Goal: Find specific page/section: Find specific page/section

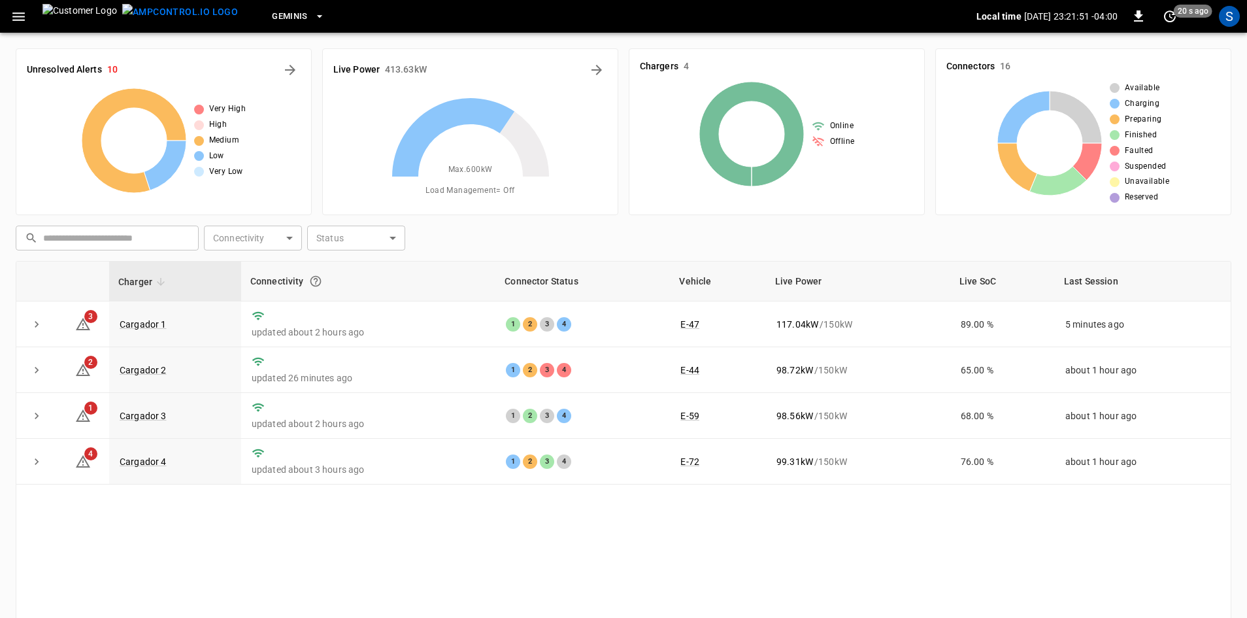
click at [14, 14] on icon "button" at bounding box center [18, 16] width 16 height 16
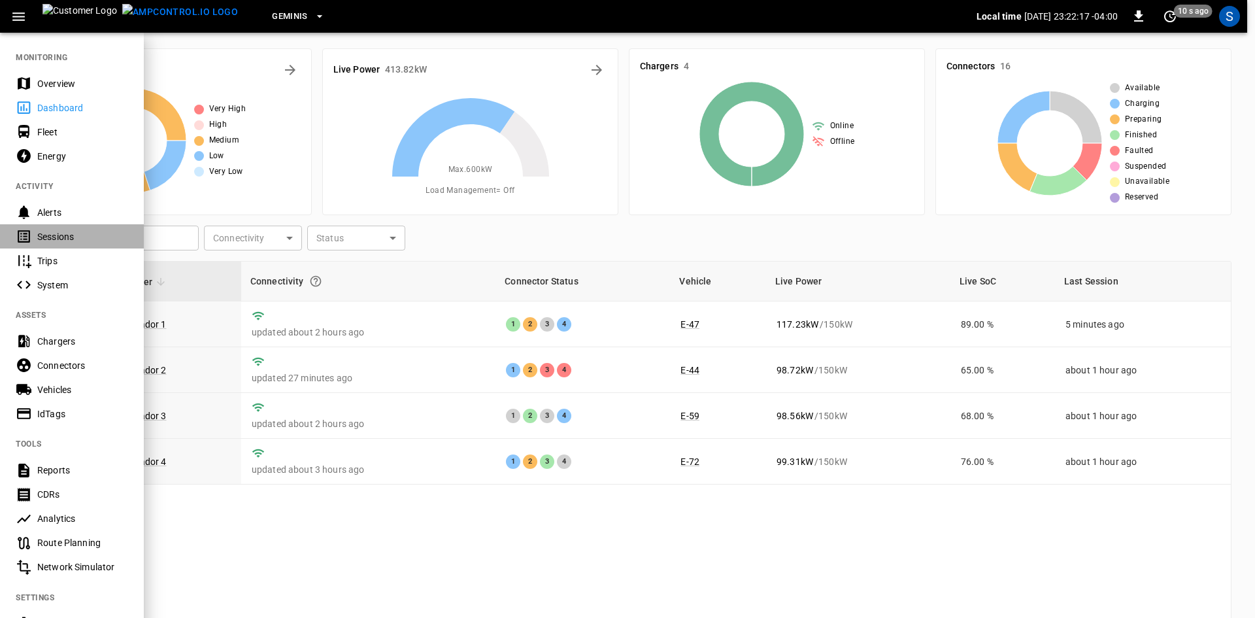
click at [59, 240] on div "Sessions" at bounding box center [82, 236] width 91 height 13
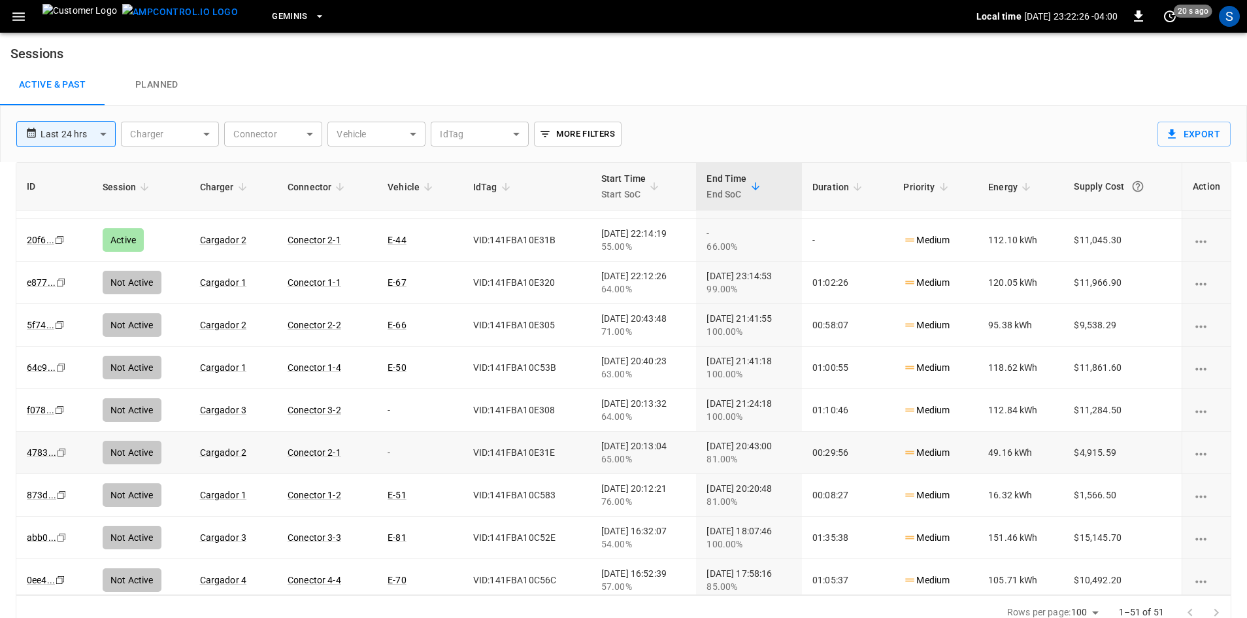
scroll to position [131, 0]
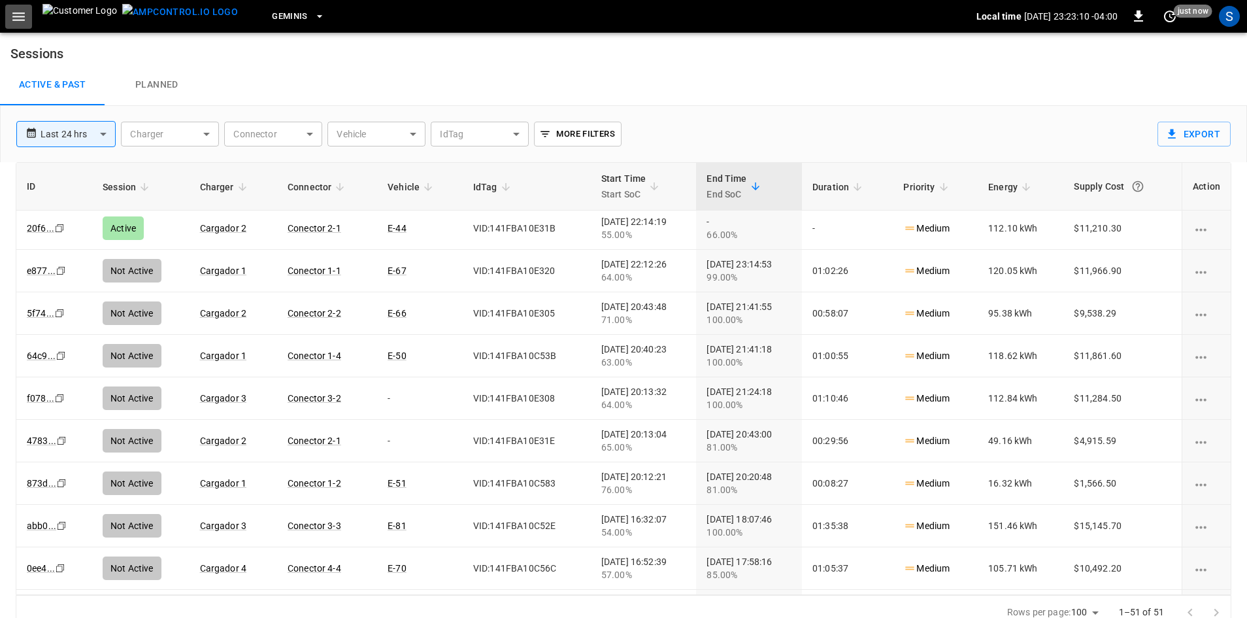
click at [17, 19] on icon "button" at bounding box center [18, 16] width 16 height 16
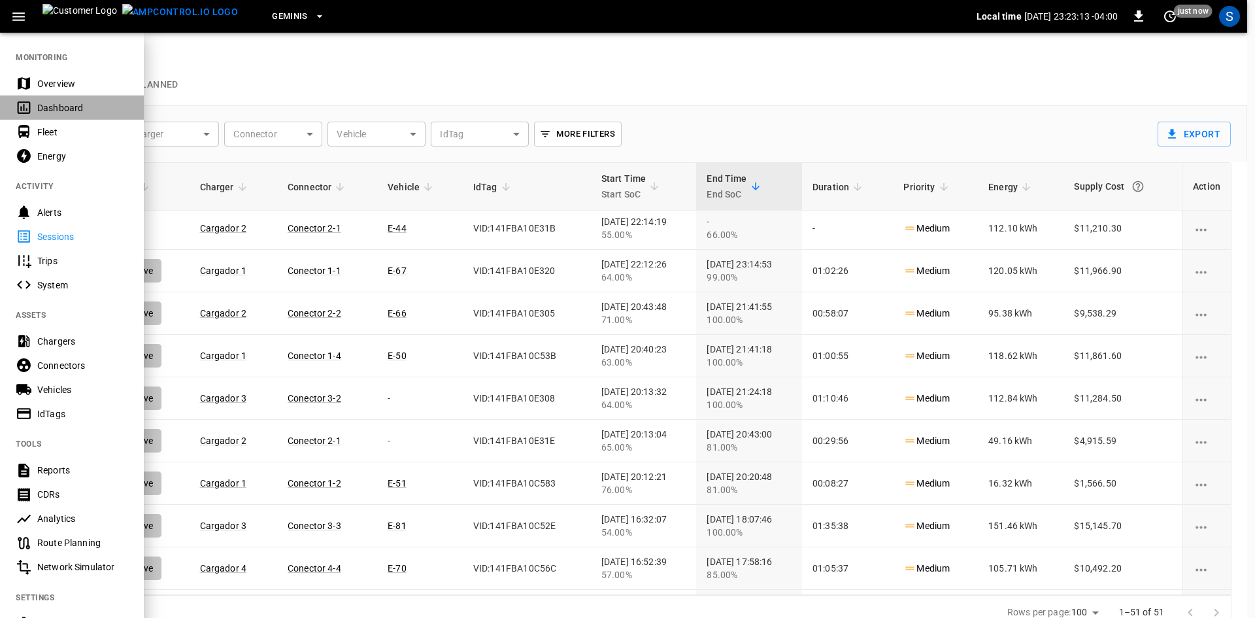
click at [54, 107] on div "Dashboard" at bounding box center [82, 107] width 91 height 13
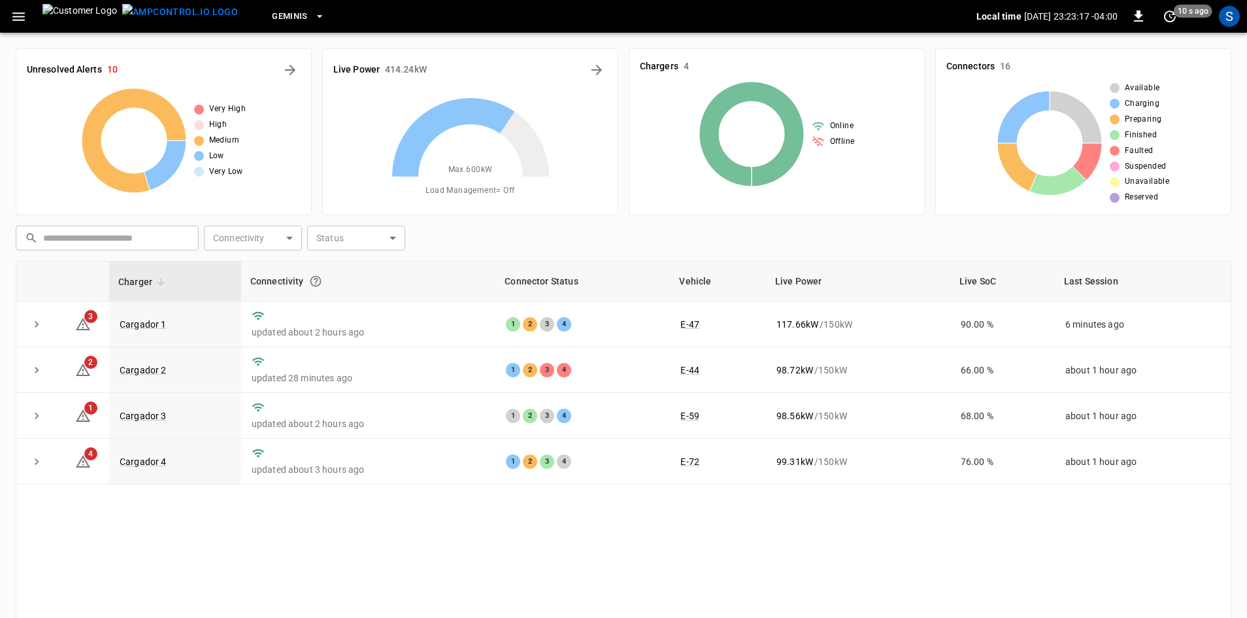
scroll to position [126, 0]
